Goal: Task Accomplishment & Management: Complete application form

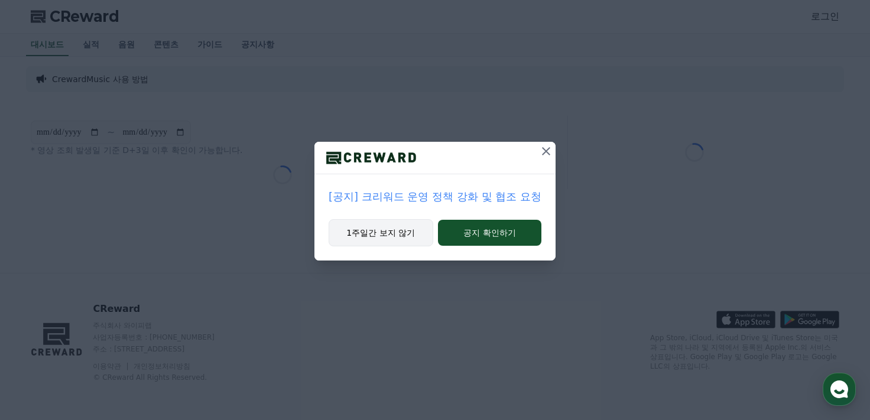
click at [400, 229] on button "1주일간 보지 않기" at bounding box center [381, 232] width 105 height 27
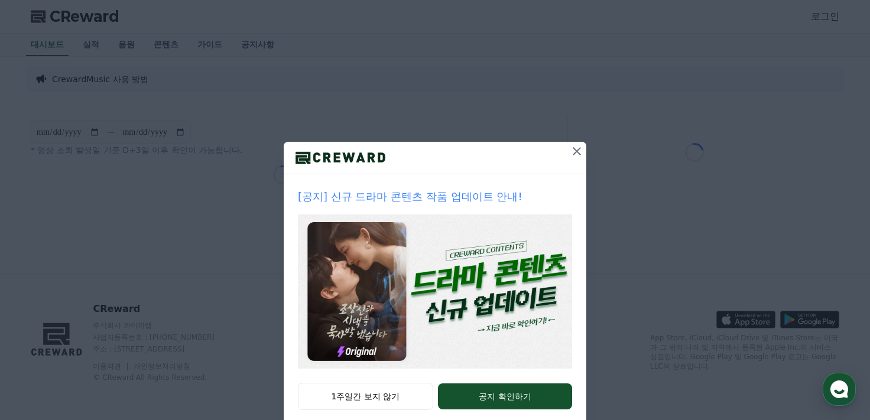
scroll to position [22, 0]
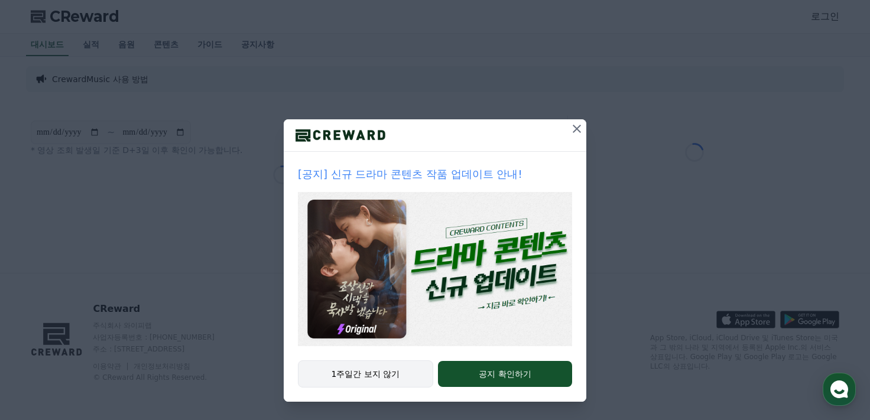
click at [387, 379] on button "1주일간 보지 않기" at bounding box center [365, 374] width 135 height 27
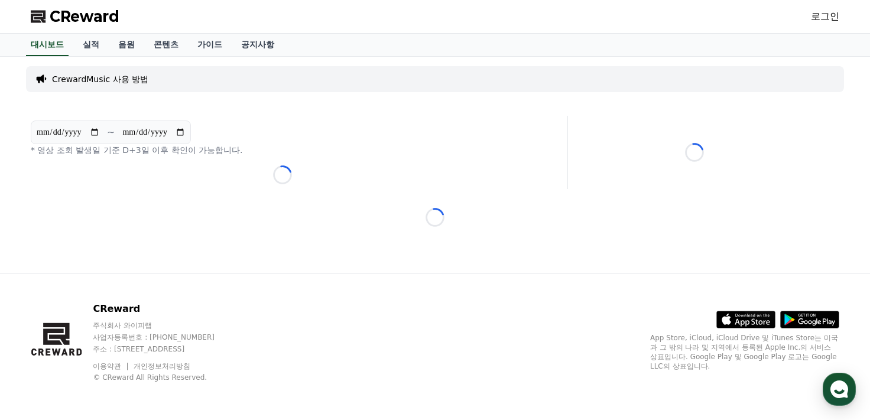
click at [829, 17] on link "로그인" at bounding box center [825, 16] width 28 height 14
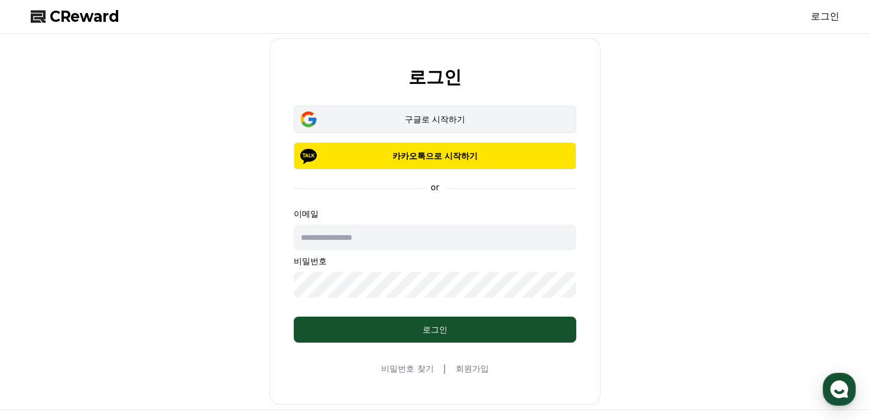
click at [386, 121] on div "구글로 시작하기" at bounding box center [435, 120] width 248 height 12
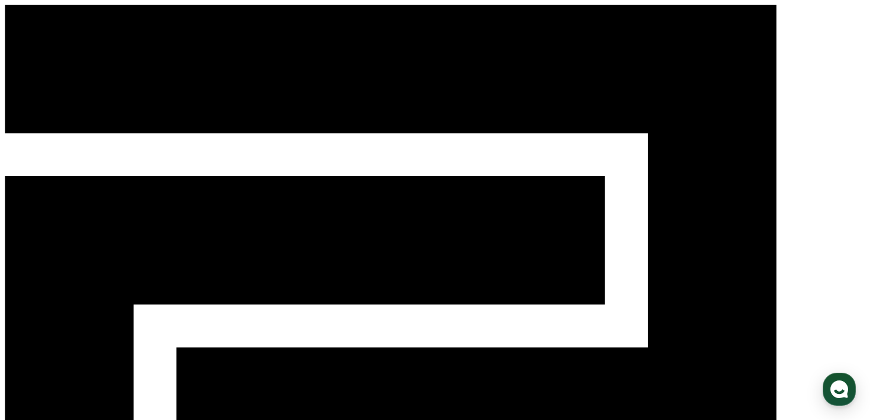
select select "**********"
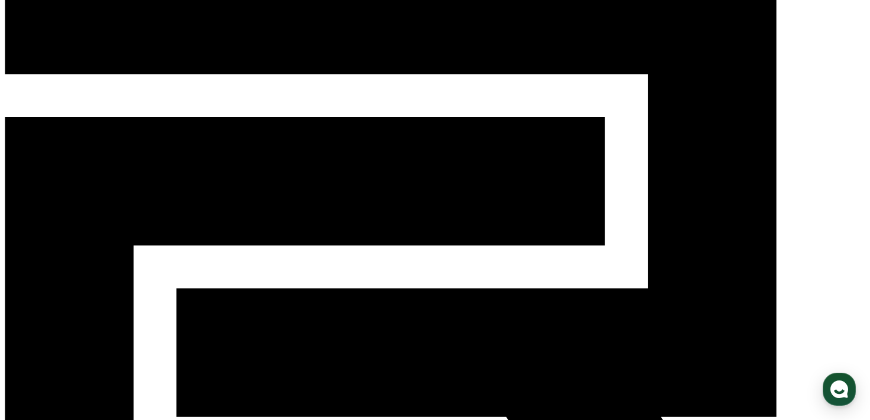
scroll to position [118, 0]
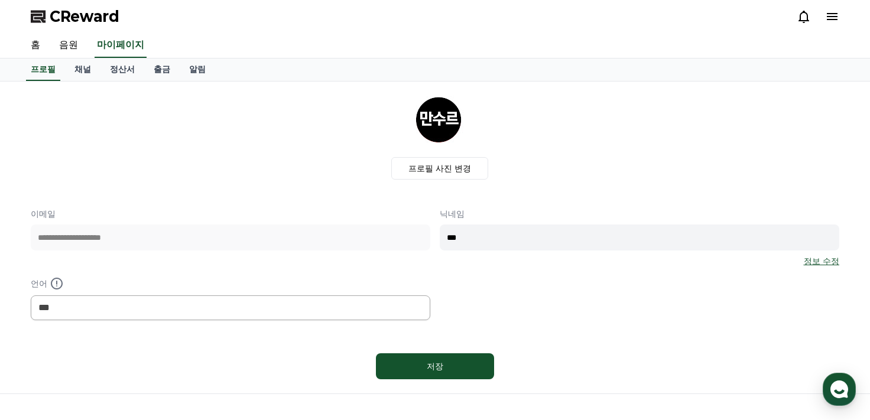
select select "**********"
click at [73, 67] on link "채널" at bounding box center [82, 70] width 35 height 22
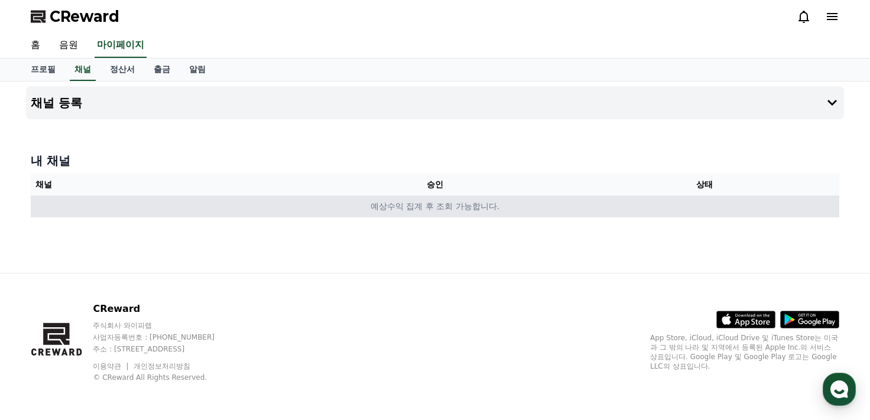
click at [381, 199] on td "예상수익 집계 후 조회 가능합니다." at bounding box center [435, 207] width 809 height 22
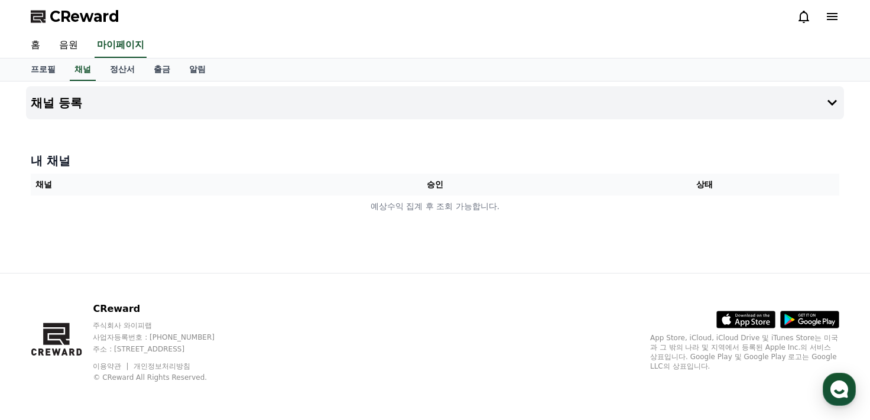
click at [101, 191] on th "채널" at bounding box center [166, 185] width 270 height 22
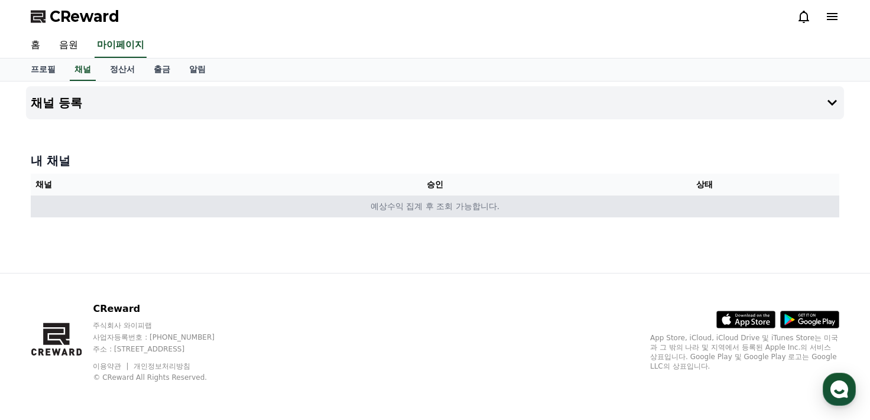
click at [102, 212] on td "예상수익 집계 후 조회 가능합니다." at bounding box center [435, 207] width 809 height 22
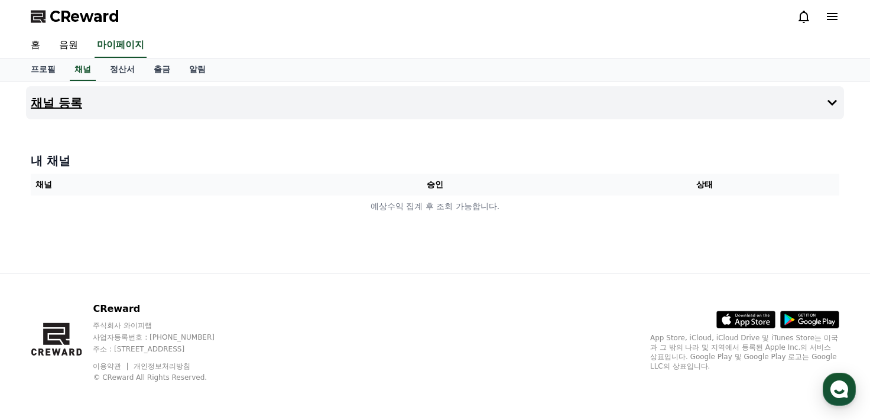
click at [158, 115] on button "채널 등록" at bounding box center [435, 102] width 818 height 33
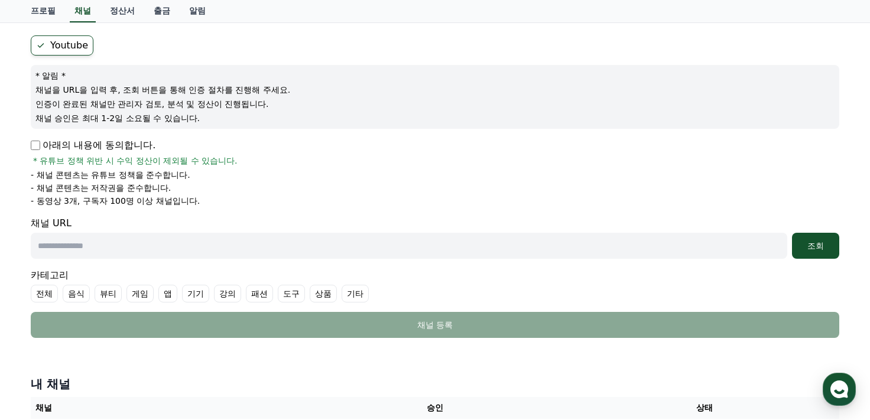
scroll to position [118, 0]
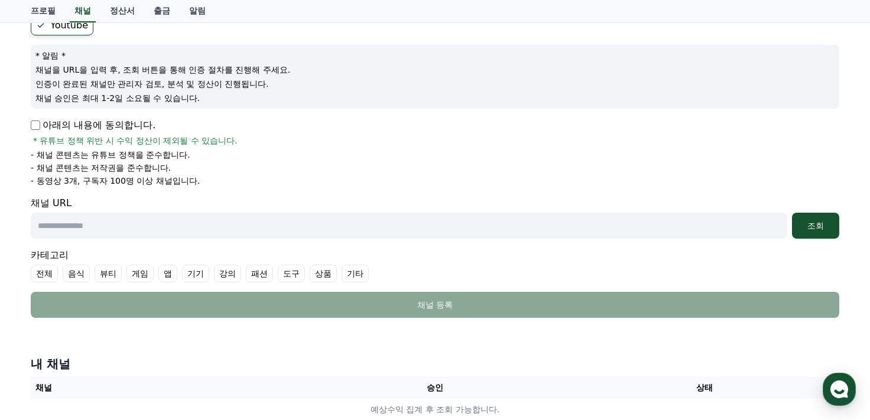
click at [116, 234] on input "text" at bounding box center [409, 226] width 757 height 26
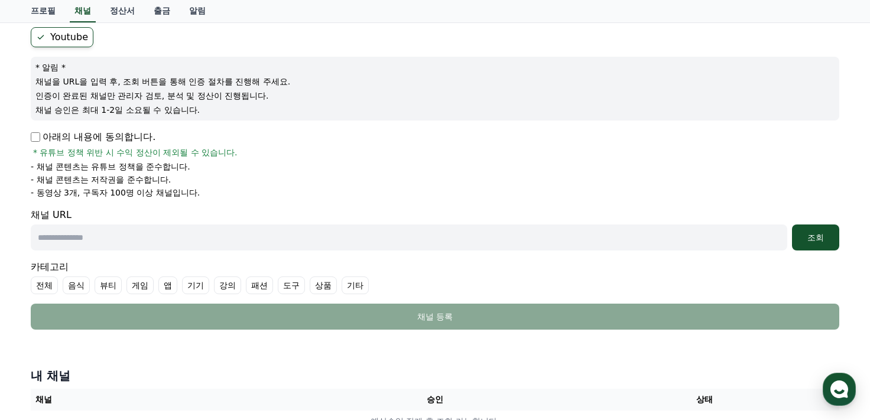
scroll to position [156, 0]
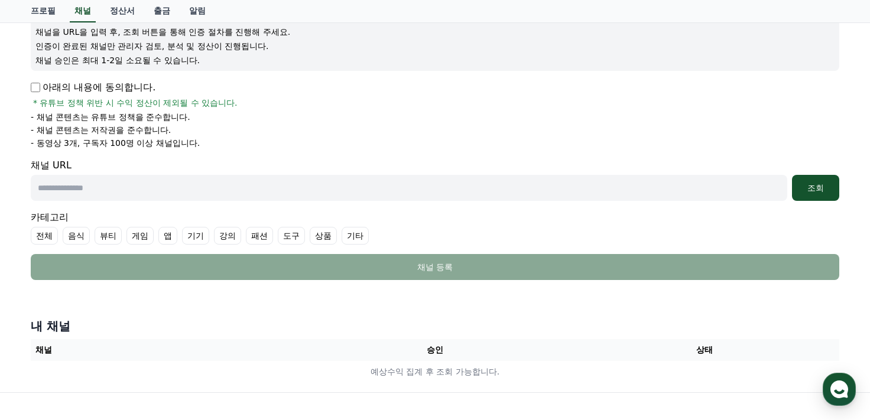
paste input "**********"
type input "**********"
click at [828, 195] on button "조회" at bounding box center [815, 188] width 47 height 26
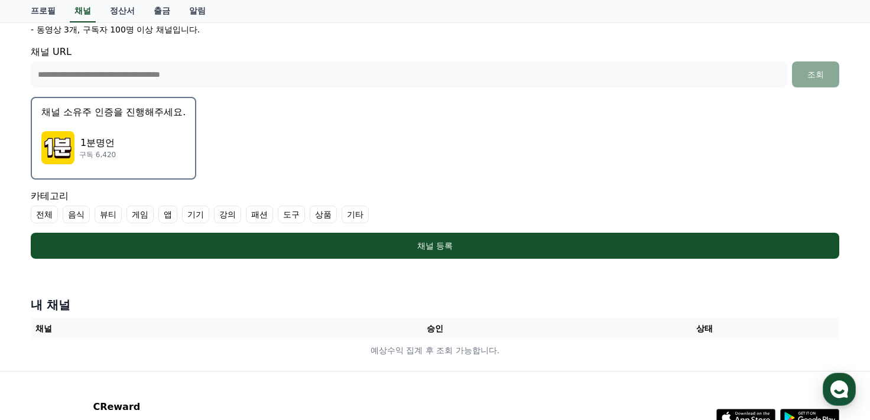
scroll to position [333, 0]
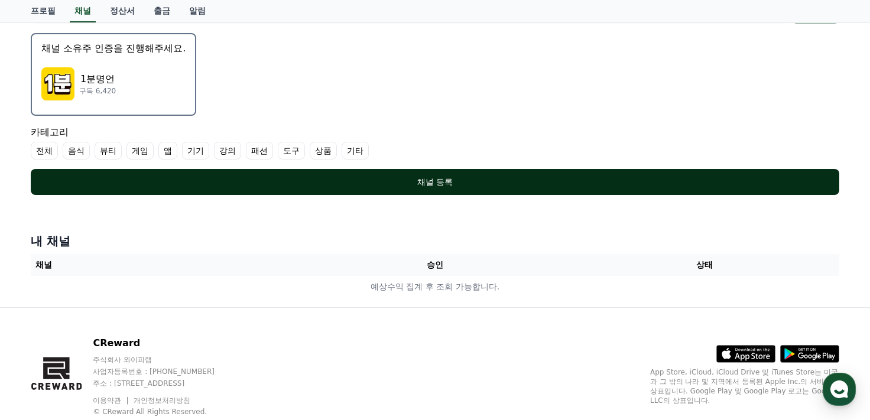
click at [386, 176] on div "채널 등록" at bounding box center [435, 182] width 762 height 12
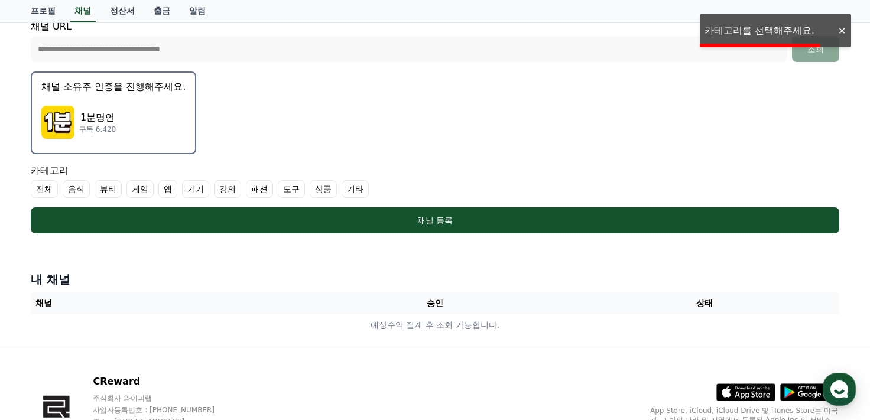
scroll to position [274, 0]
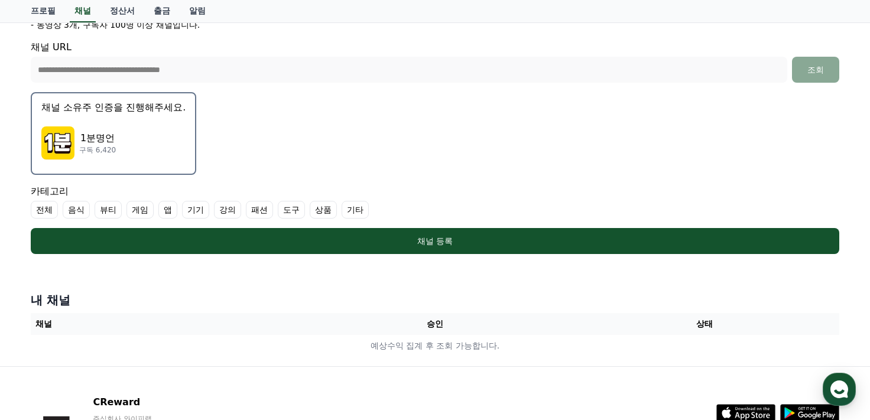
click at [218, 211] on label "강의" at bounding box center [227, 210] width 27 height 18
click at [234, 212] on label "강의" at bounding box center [234, 210] width 41 height 18
click at [350, 211] on label "기타" at bounding box center [355, 210] width 27 height 18
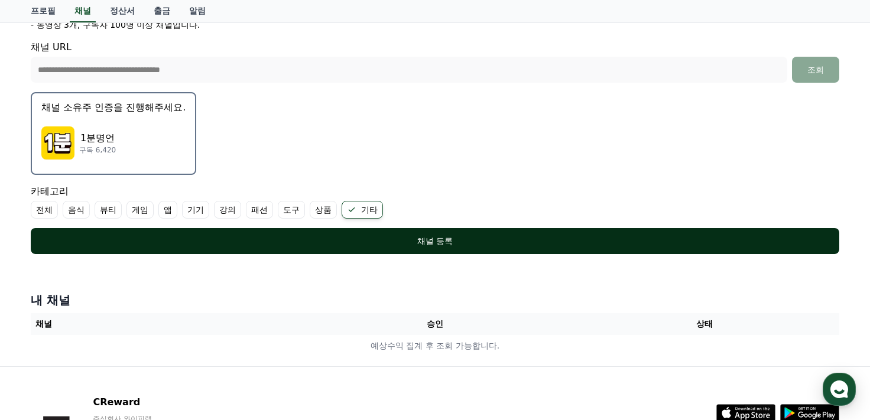
click at [340, 243] on div "채널 등록" at bounding box center [435, 241] width 762 height 12
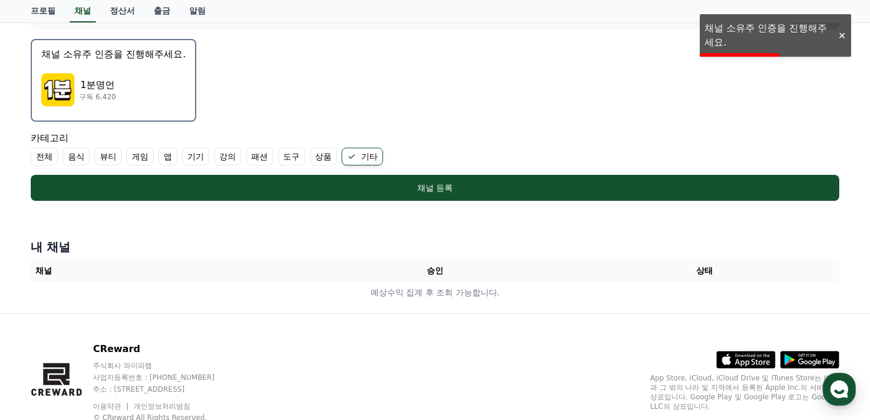
scroll to position [307, 0]
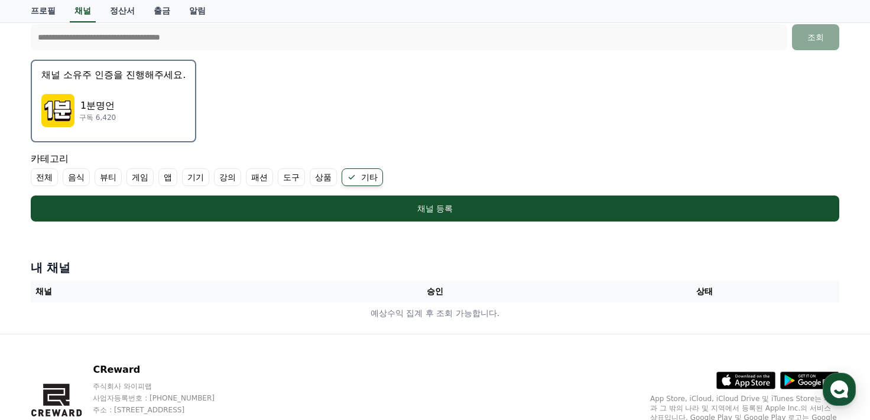
click at [127, 117] on div "1분명언 구독 6,420" at bounding box center [113, 110] width 144 height 47
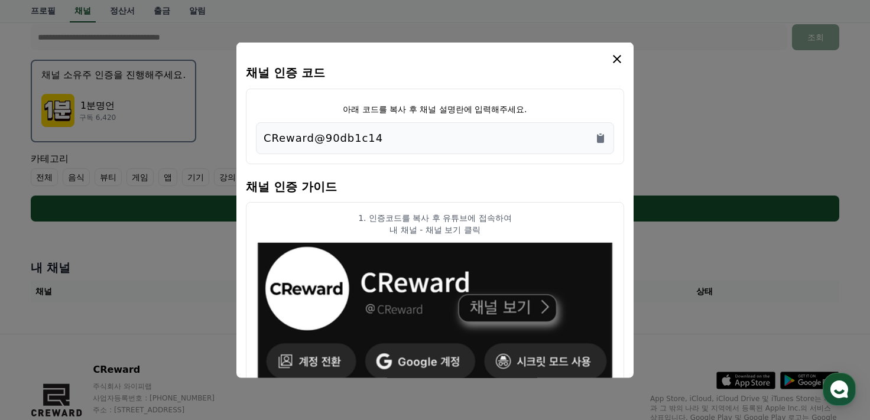
scroll to position [0, 0]
click at [409, 146] on div "CReward@90db1c14" at bounding box center [435, 138] width 358 height 32
click at [407, 135] on div "CReward@90db1c14" at bounding box center [435, 137] width 343 height 17
click at [604, 136] on icon "Copy to clipboard" at bounding box center [600, 138] width 7 height 9
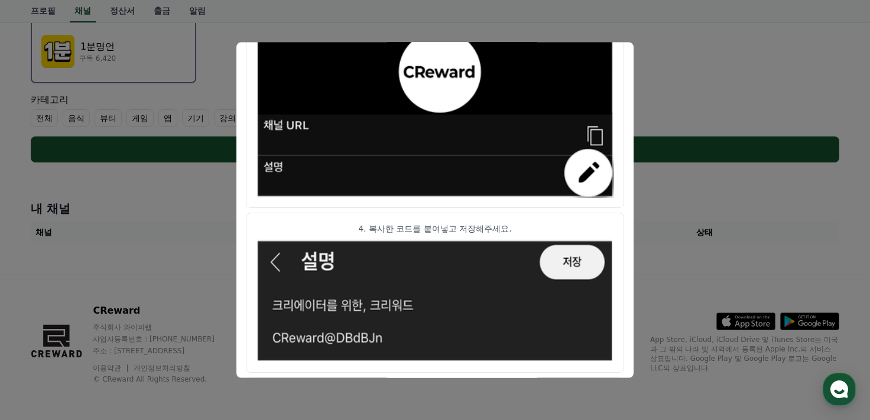
scroll to position [683, 0]
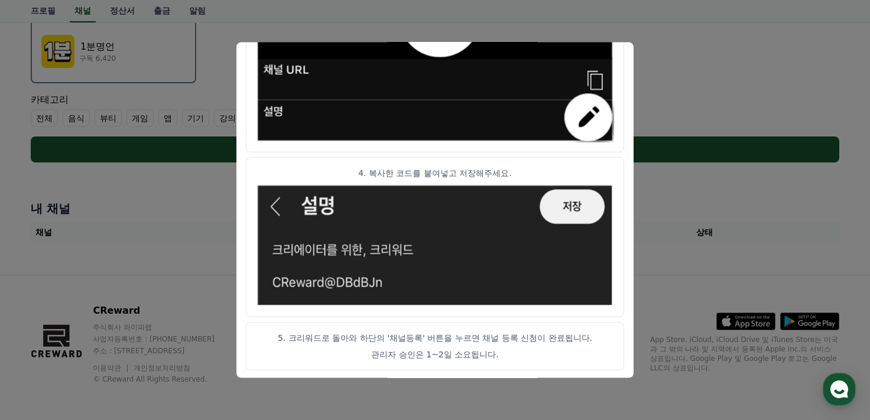
click at [771, 81] on button "close modal" at bounding box center [435, 210] width 870 height 420
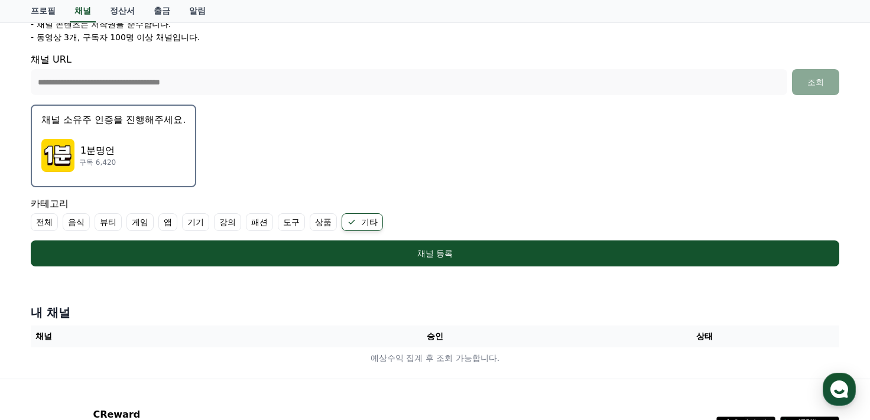
scroll to position [307, 0]
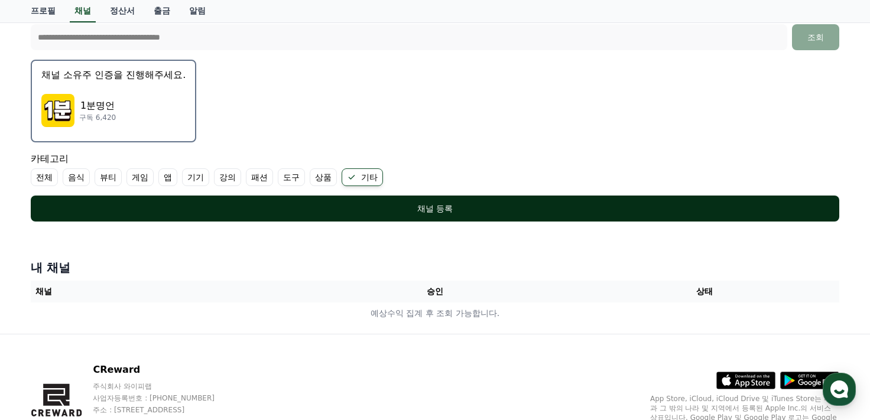
click at [429, 216] on button "채널 등록" at bounding box center [435, 209] width 809 height 26
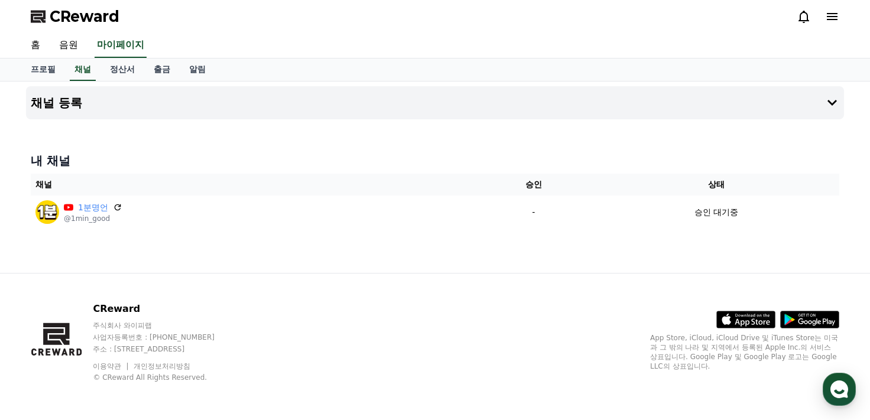
click at [183, 263] on div "채널 등록 내 채널 채널 승인 상태 1분명언 @1min_good - 승인 대기중" at bounding box center [435, 178] width 828 height 192
click at [121, 140] on div "채널 등록 내 채널 채널 승인 상태 1분명언 @1min_good - 승인 대기중" at bounding box center [435, 178] width 828 height 192
click at [80, 70] on link "채널" at bounding box center [83, 70] width 26 height 22
click at [37, 46] on link "홈" at bounding box center [35, 45] width 28 height 25
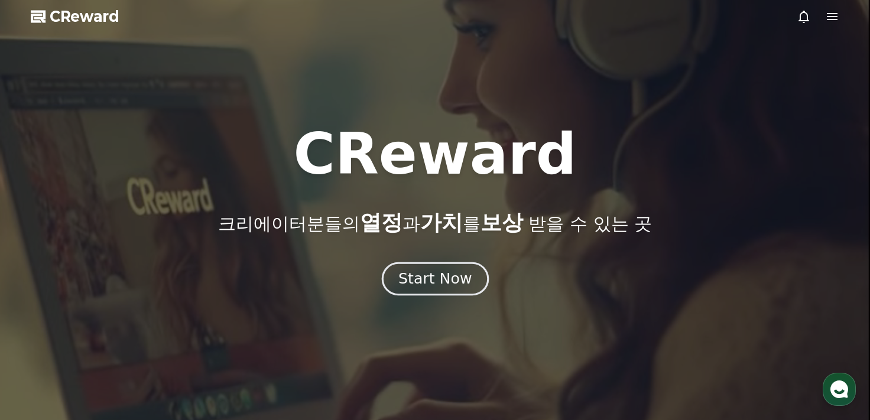
click at [412, 273] on div "Start Now" at bounding box center [435, 279] width 73 height 20
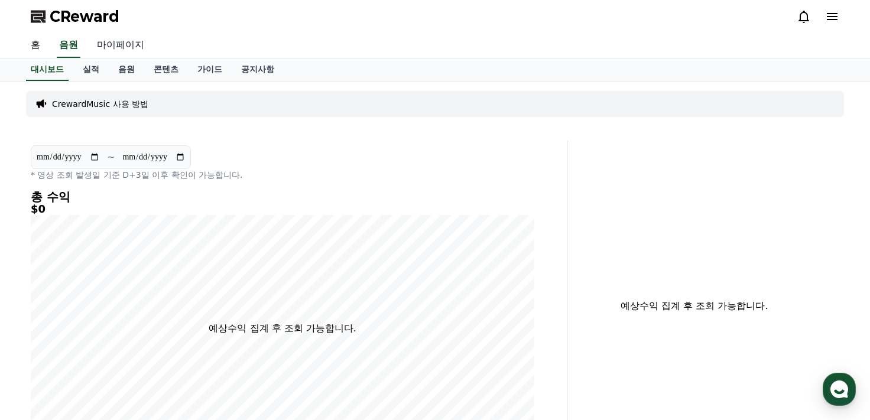
click at [115, 50] on link "마이페이지" at bounding box center [121, 45] width 66 height 25
select select "**********"
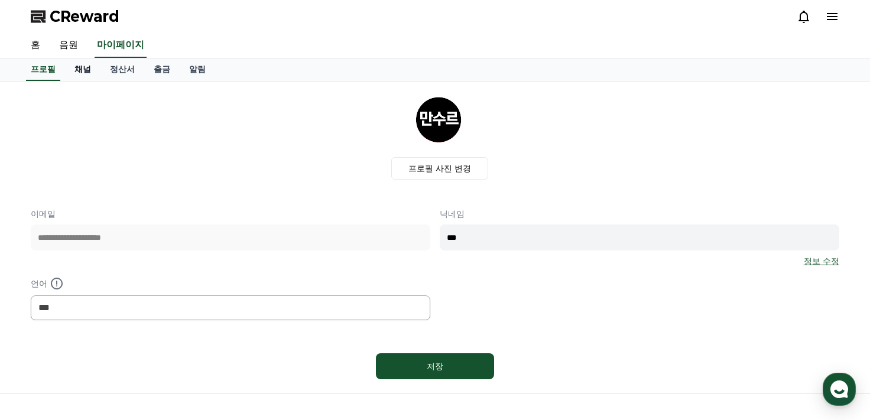
click at [89, 70] on link "채널" at bounding box center [82, 70] width 35 height 22
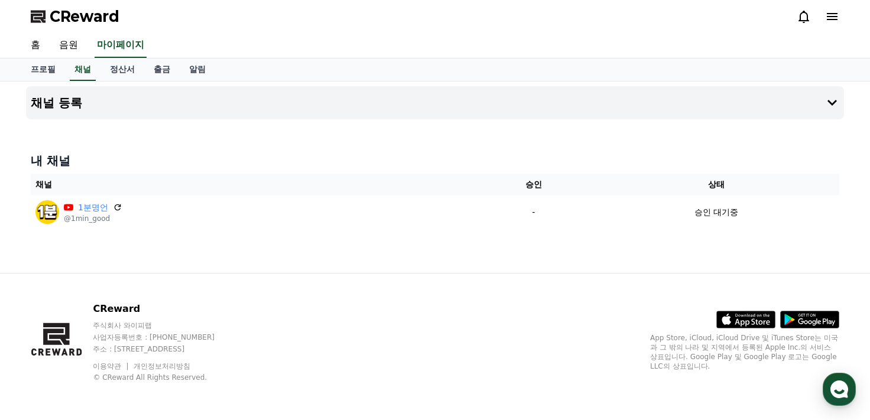
click at [250, 254] on div "채널 등록 내 채널 채널 승인 상태 1분명언 @1min_good - 승인 대기중" at bounding box center [435, 178] width 828 height 192
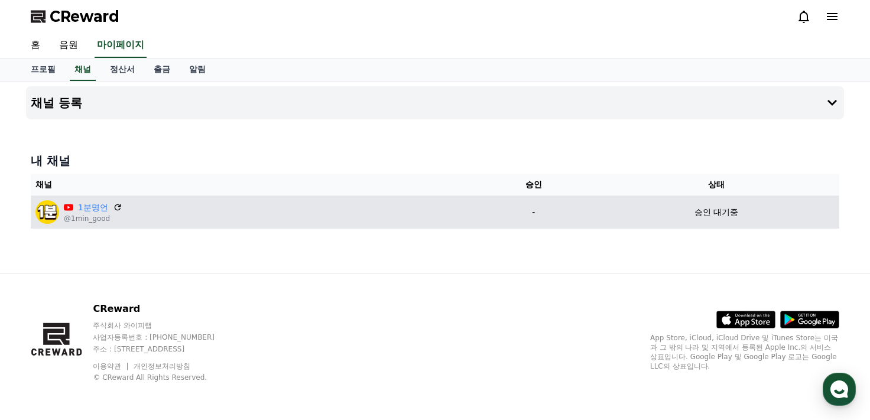
click at [225, 213] on div "1분명언 @1min_good" at bounding box center [251, 212] width 433 height 24
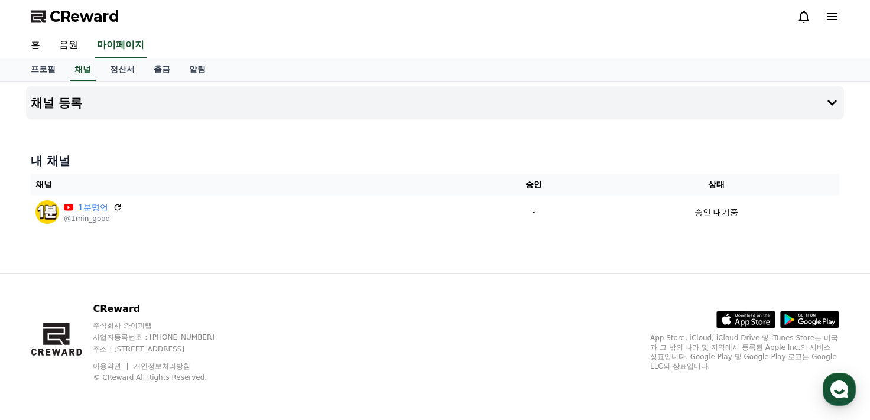
click at [201, 131] on div "채널 등록 내 채널 채널 승인 상태 1분명언 @1min_good - 승인 대기중" at bounding box center [435, 178] width 828 height 192
click at [80, 108] on h4 "채널 등록" at bounding box center [56, 102] width 51 height 13
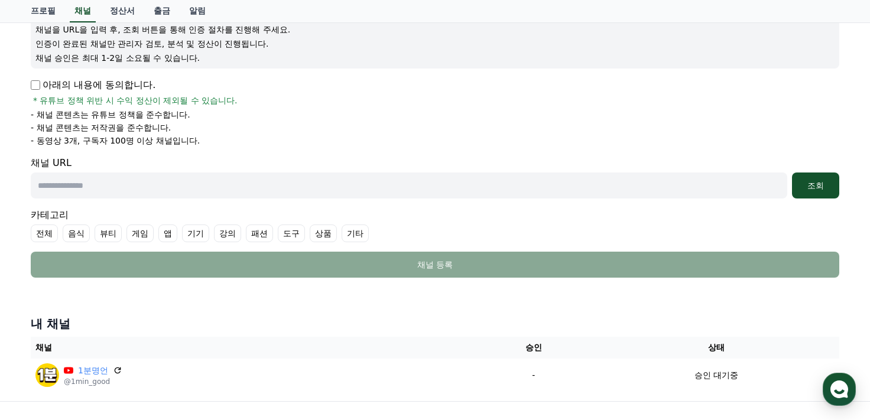
scroll to position [177, 0]
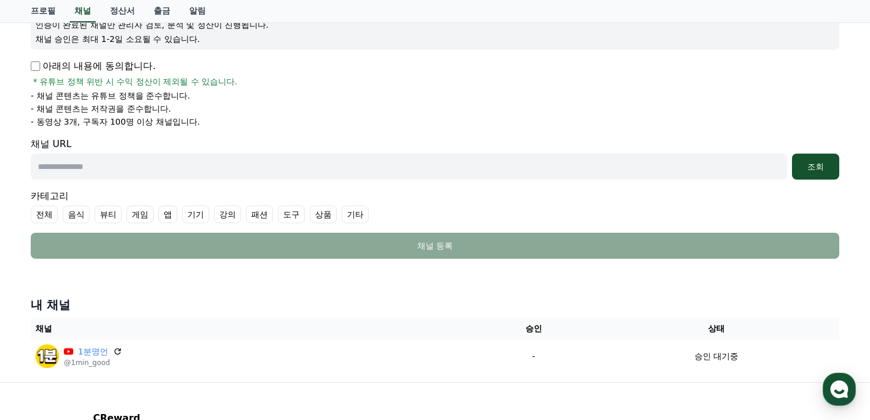
click at [255, 149] on div "채널 URL 조회" at bounding box center [435, 158] width 809 height 43
click at [245, 162] on input "text" at bounding box center [409, 167] width 757 height 26
click at [246, 167] on input "text" at bounding box center [409, 167] width 757 height 26
paste input "**********"
click at [827, 170] on div "조회" at bounding box center [816, 167] width 38 height 12
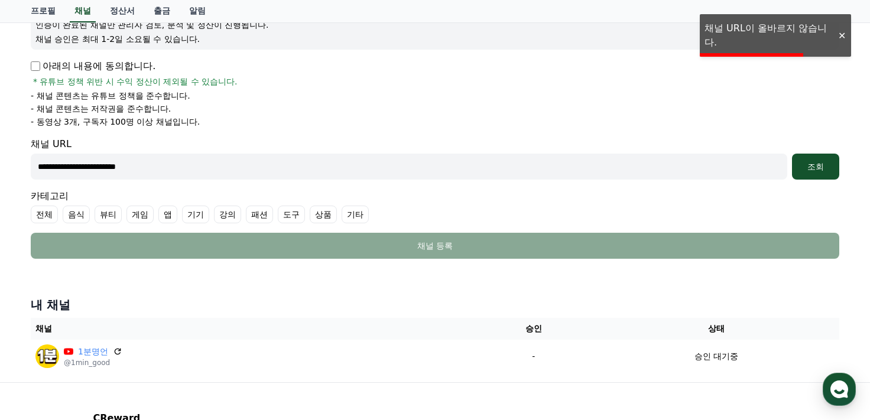
click at [202, 179] on input "**********" at bounding box center [409, 167] width 757 height 26
click at [263, 172] on input "**********" at bounding box center [409, 167] width 757 height 26
paste input "********"
type input "**********"
click at [811, 163] on div "조회" at bounding box center [816, 167] width 38 height 12
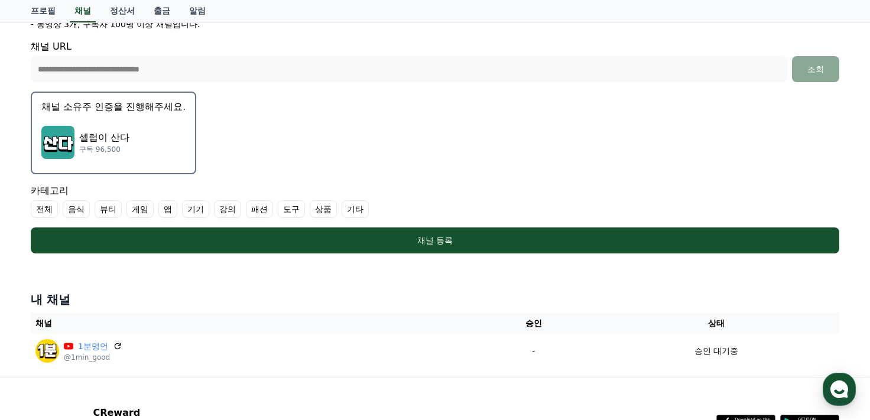
scroll to position [296, 0]
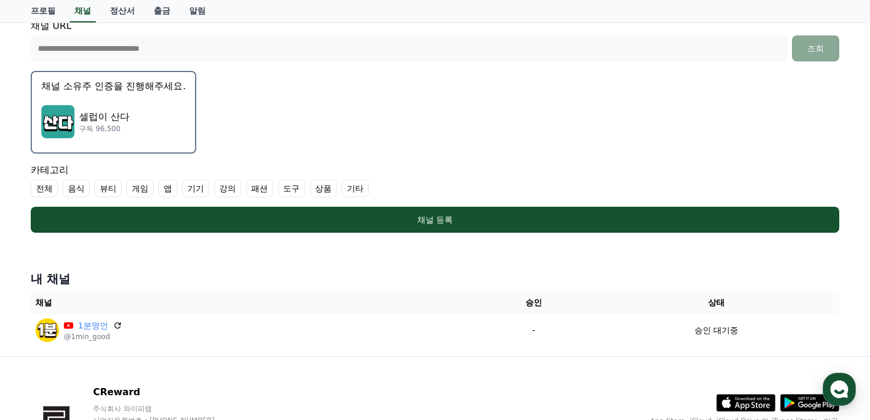
click at [403, 235] on div "**********" at bounding box center [435, 35] width 818 height 404
click at [89, 185] on ul "전체 음식 뷰티 게임 앱 기기 강의 패션 도구 상품 기타" at bounding box center [435, 189] width 809 height 18
click at [97, 186] on label "뷰티" at bounding box center [108, 189] width 27 height 18
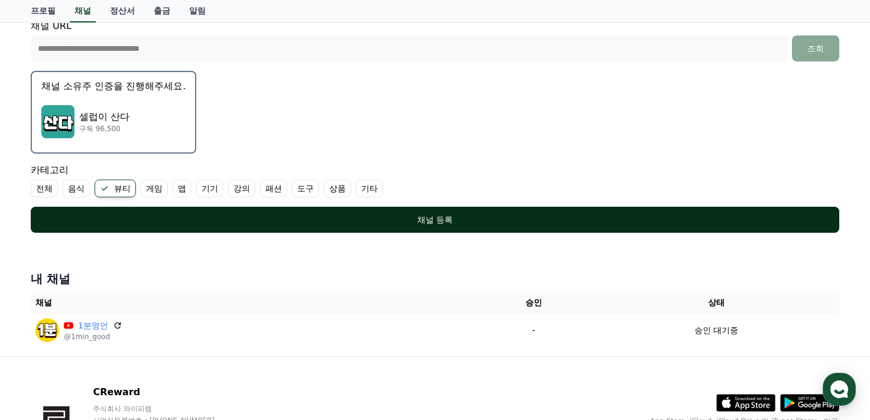
click at [255, 224] on div "채널 등록" at bounding box center [435, 220] width 762 height 12
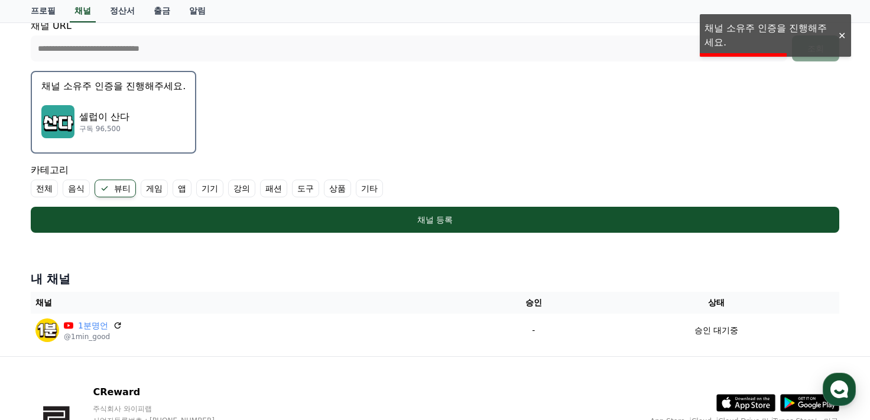
click at [145, 135] on div "셀럽이 산다 구독 96,500" at bounding box center [113, 121] width 144 height 47
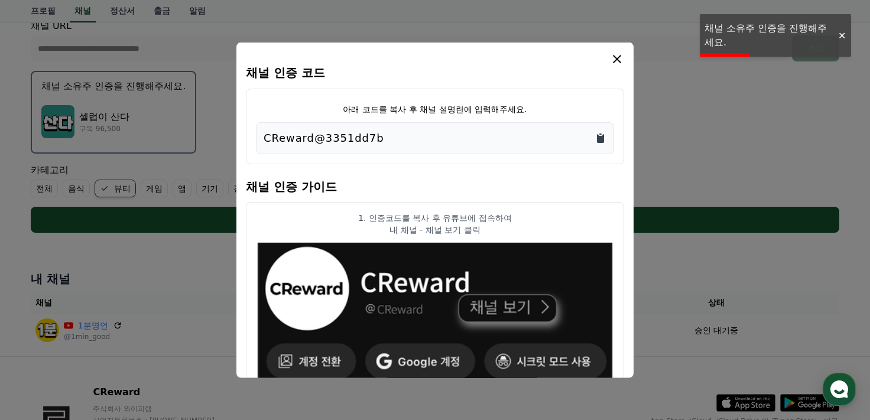
click at [600, 138] on icon "Copy to clipboard" at bounding box center [600, 138] width 7 height 9
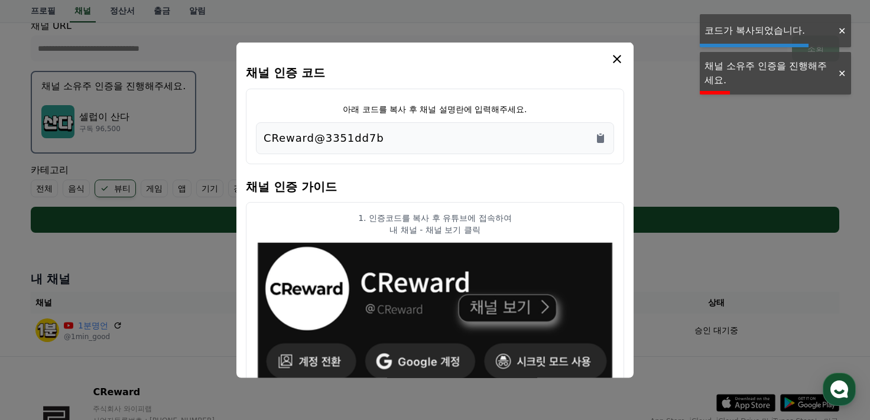
click at [695, 164] on button "close modal" at bounding box center [435, 210] width 870 height 420
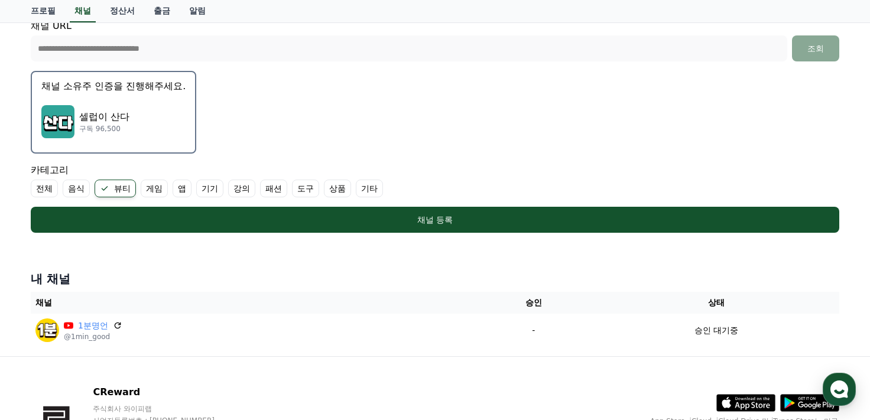
click at [606, 165] on div "카테고리 전체 음식 뷰티 게임 앱 기기 강의 패션 도구 상품 기타" at bounding box center [435, 180] width 809 height 34
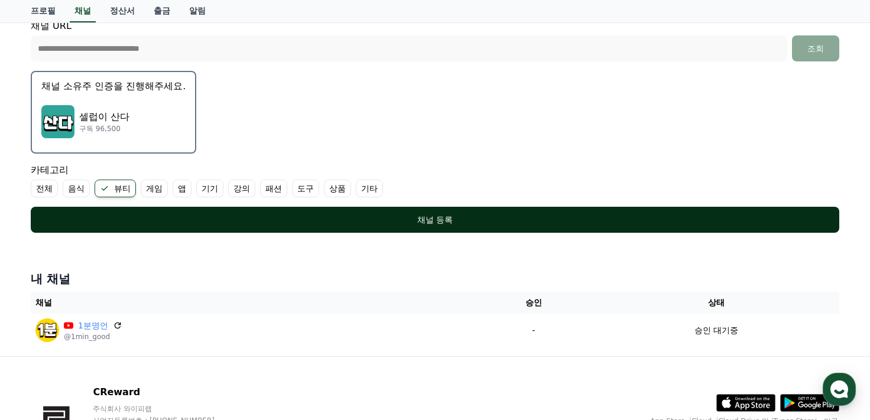
click at [437, 223] on div "채널 등록" at bounding box center [435, 220] width 762 height 12
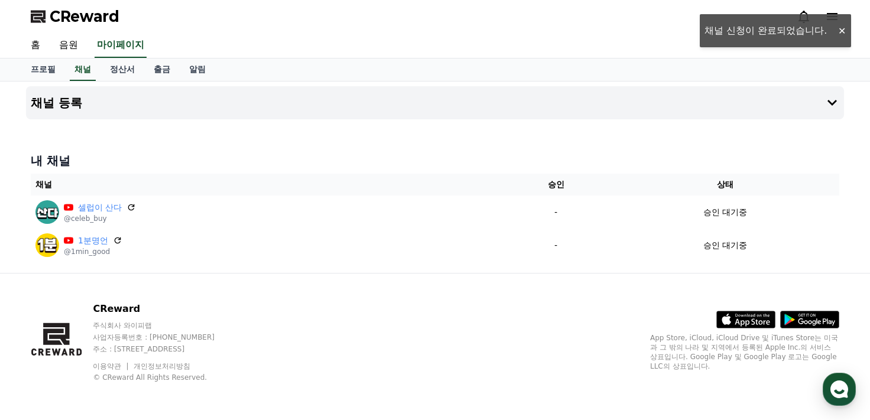
click at [211, 138] on div "채널 등록 내 채널 채널 승인 상태 셀럽이 산다 @celeb_buy - 승인 대기중 1분명언 @1min_good - 승인 대기중" at bounding box center [435, 178] width 828 height 192
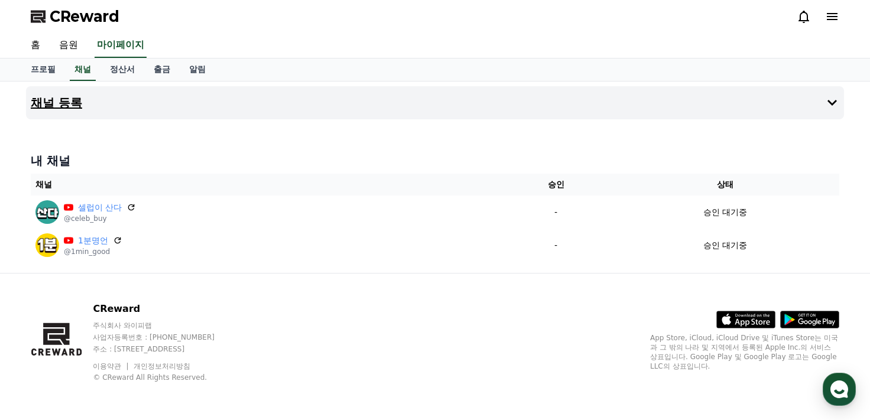
click at [592, 108] on button "채널 등록" at bounding box center [435, 102] width 818 height 33
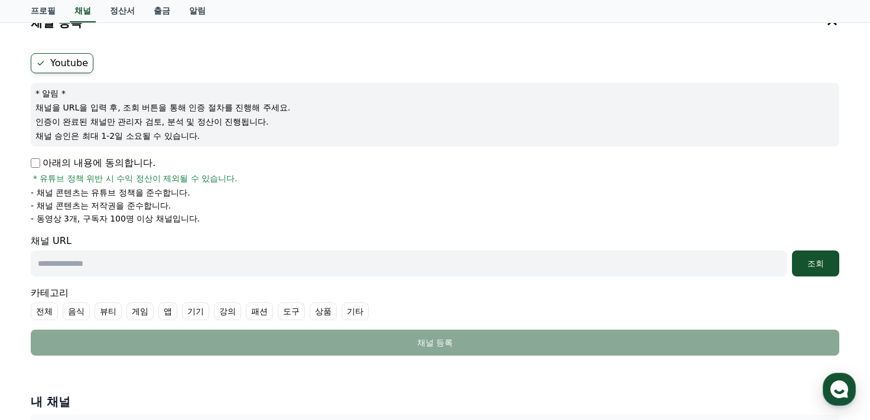
scroll to position [177, 0]
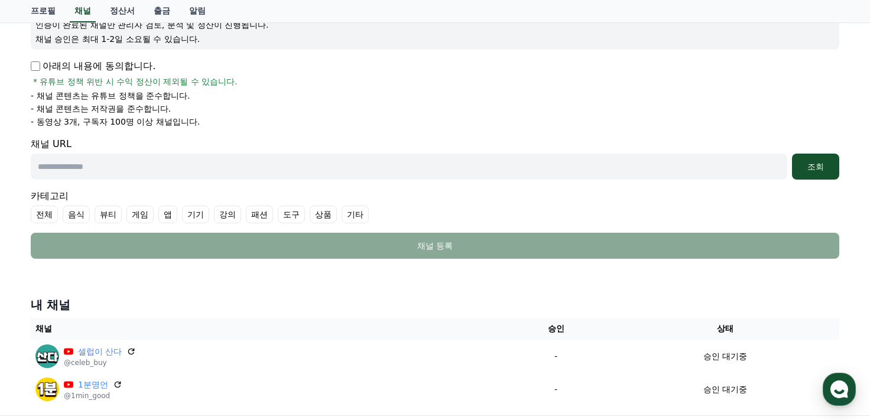
drag, startPoint x: 648, startPoint y: 171, endPoint x: 561, endPoint y: 181, distance: 87.4
click at [648, 171] on input "text" at bounding box center [409, 167] width 757 height 26
click at [164, 161] on input "text" at bounding box center [409, 167] width 757 height 26
paste input "**********"
type input "**********"
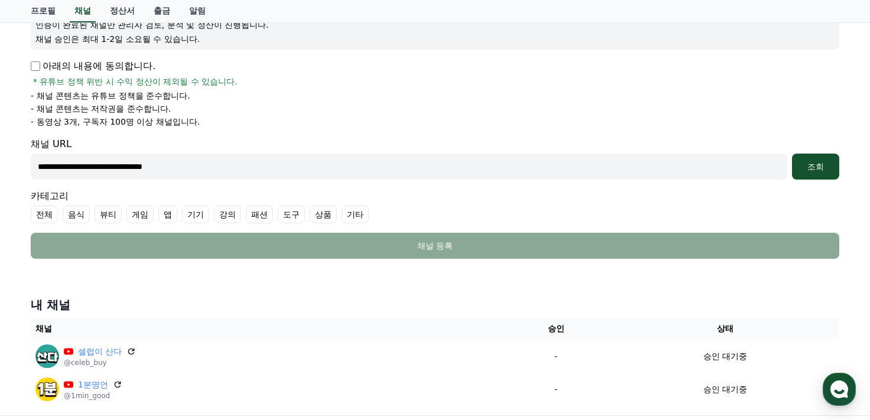
click at [842, 168] on div "**********" at bounding box center [435, 108] width 818 height 312
click at [827, 169] on div "조회" at bounding box center [816, 167] width 38 height 12
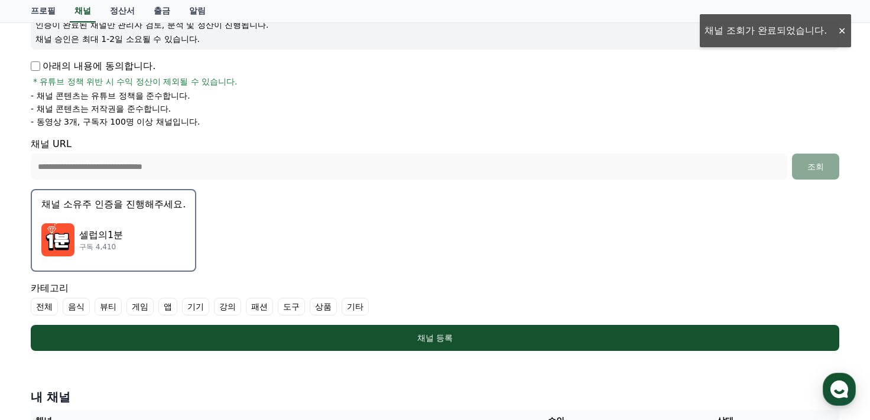
click at [121, 229] on p "셀럽의1분" at bounding box center [101, 235] width 44 height 14
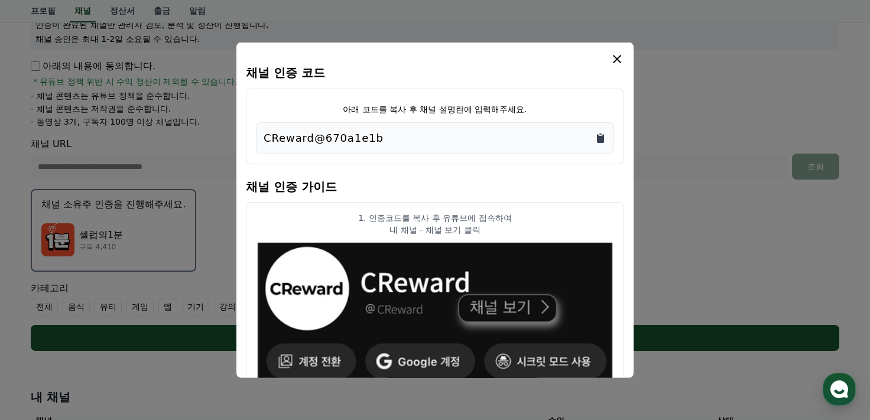
click at [598, 135] on icon "Copy to clipboard" at bounding box center [600, 138] width 7 height 9
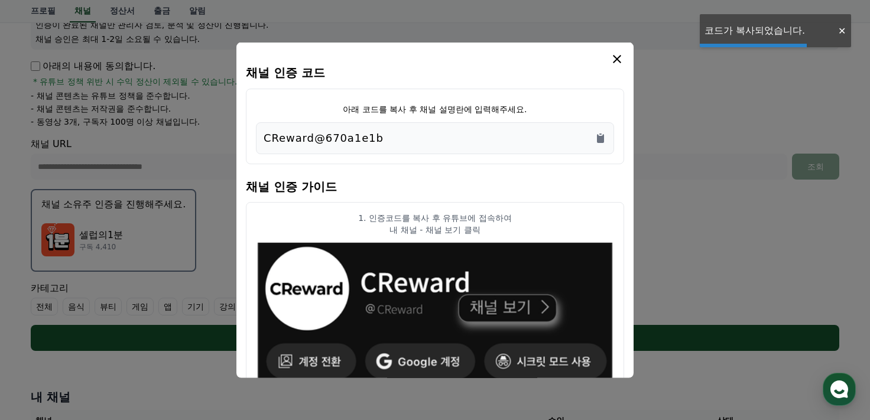
click at [614, 55] on icon "modal" at bounding box center [617, 58] width 8 height 8
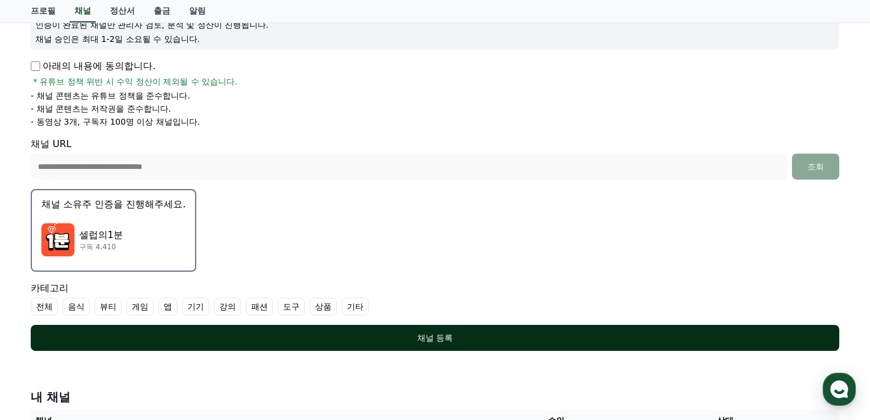
click at [488, 333] on div "채널 등록" at bounding box center [435, 338] width 762 height 12
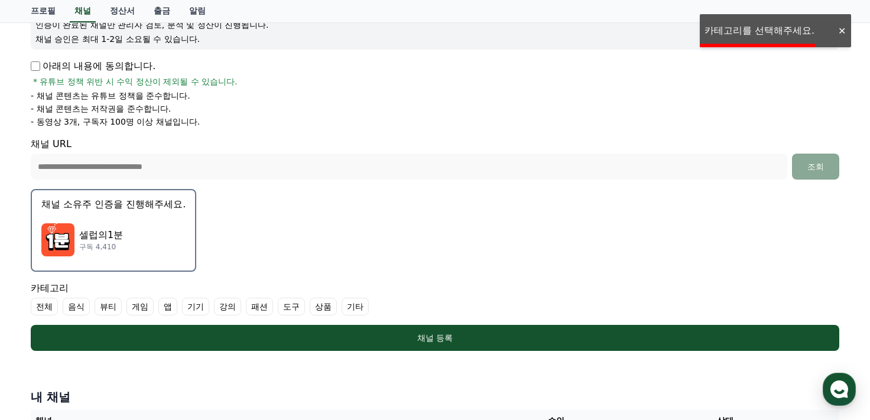
click at [327, 251] on form "**********" at bounding box center [435, 153] width 809 height 395
click at [103, 307] on label "뷰티" at bounding box center [108, 307] width 27 height 18
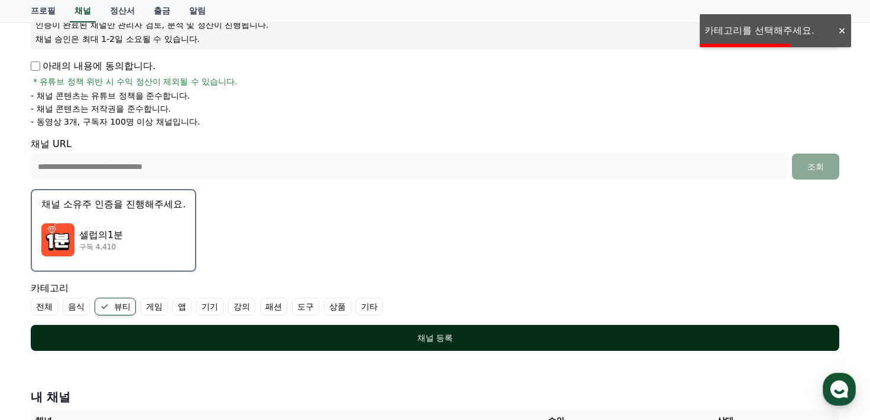
click at [248, 345] on button "채널 등록" at bounding box center [435, 338] width 809 height 26
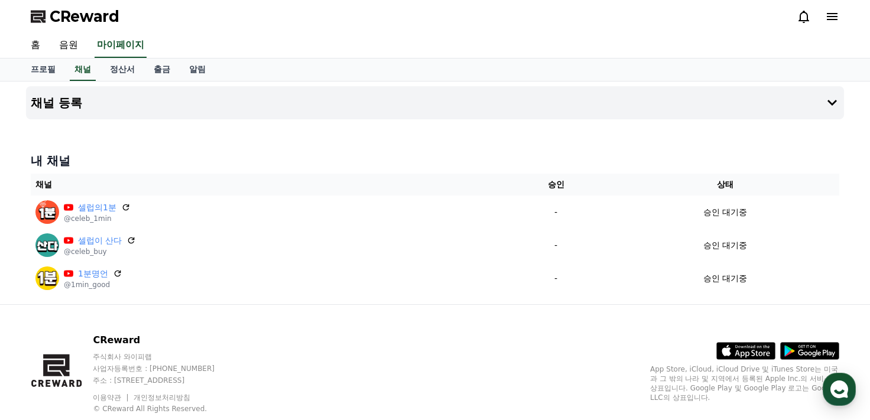
click at [270, 42] on div "홈 음원 마이페이지" at bounding box center [435, 45] width 828 height 25
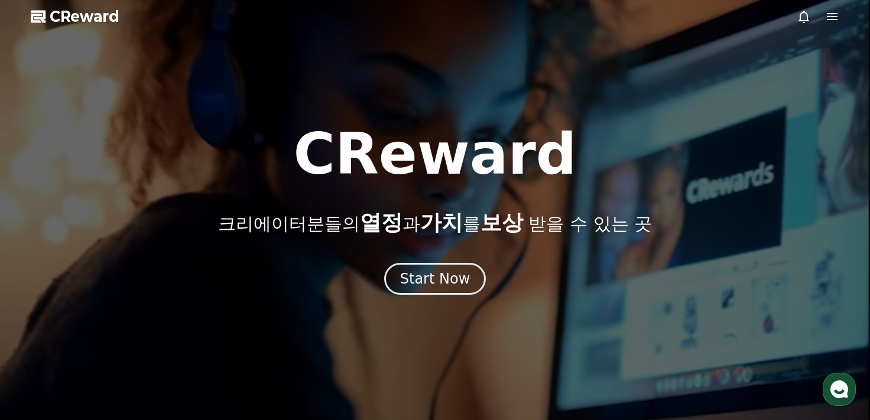
drag, startPoint x: 310, startPoint y: 90, endPoint x: 331, endPoint y: 80, distance: 23.0
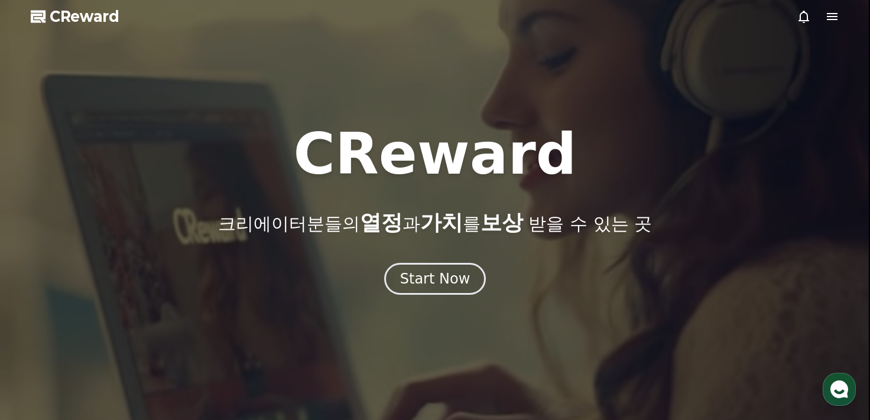
click at [310, 90] on div at bounding box center [435, 210] width 870 height 420
